Goal: Task Accomplishment & Management: Manage account settings

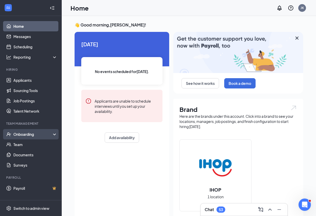
click at [25, 134] on div "Onboarding" at bounding box center [33, 134] width 40 height 5
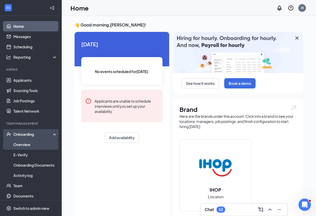
click at [25, 145] on link "Overview" at bounding box center [35, 144] width 44 height 10
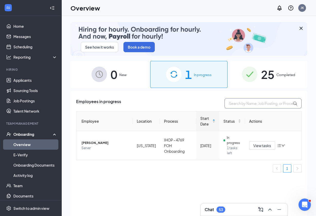
click at [253, 106] on input "text" at bounding box center [262, 103] width 77 height 10
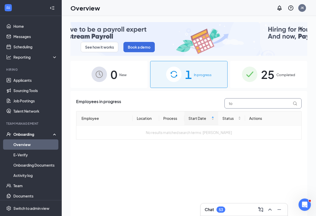
type input "t"
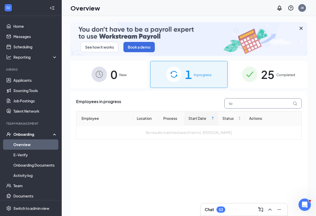
type input "to"
click at [276, 74] on div "25 Completed" at bounding box center [268, 74] width 77 height 27
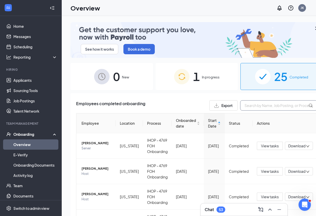
click at [240, 102] on input "text" at bounding box center [278, 105] width 77 height 10
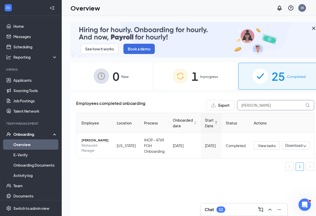
type input "[PERSON_NAME]"
drag, startPoint x: 237, startPoint y: 102, endPoint x: 293, endPoint y: 146, distance: 70.3
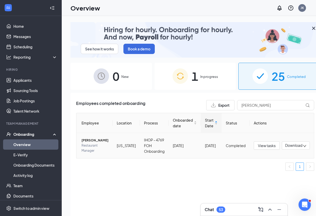
click at [293, 146] on span "Download" at bounding box center [293, 145] width 17 height 5
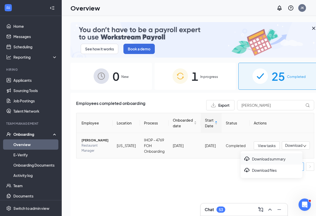
click at [262, 160] on div "Download summary" at bounding box center [272, 159] width 56 height 6
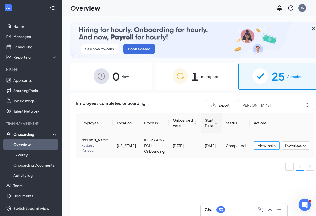
click at [263, 144] on span "View tasks" at bounding box center [267, 146] width 18 height 6
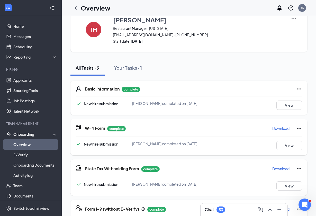
scroll to position [18, 0]
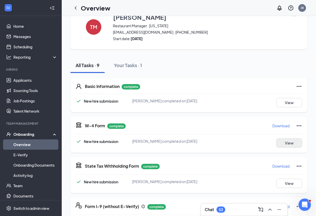
click at [289, 142] on button "View" at bounding box center [289, 142] width 26 height 9
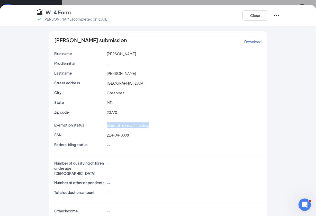
drag, startPoint x: 106, startPoint y: 125, endPoint x: 165, endPoint y: 128, distance: 58.9
click at [165, 128] on div "Exempt from withholding" at bounding box center [184, 125] width 157 height 6
click at [278, 90] on div "[PERSON_NAME] submission Download First name [PERSON_NAME] initial -- Last name…" at bounding box center [157, 136] width 263 height 211
click at [249, 41] on p "Download" at bounding box center [252, 41] width 17 height 5
